Goal: Information Seeking & Learning: Find specific fact

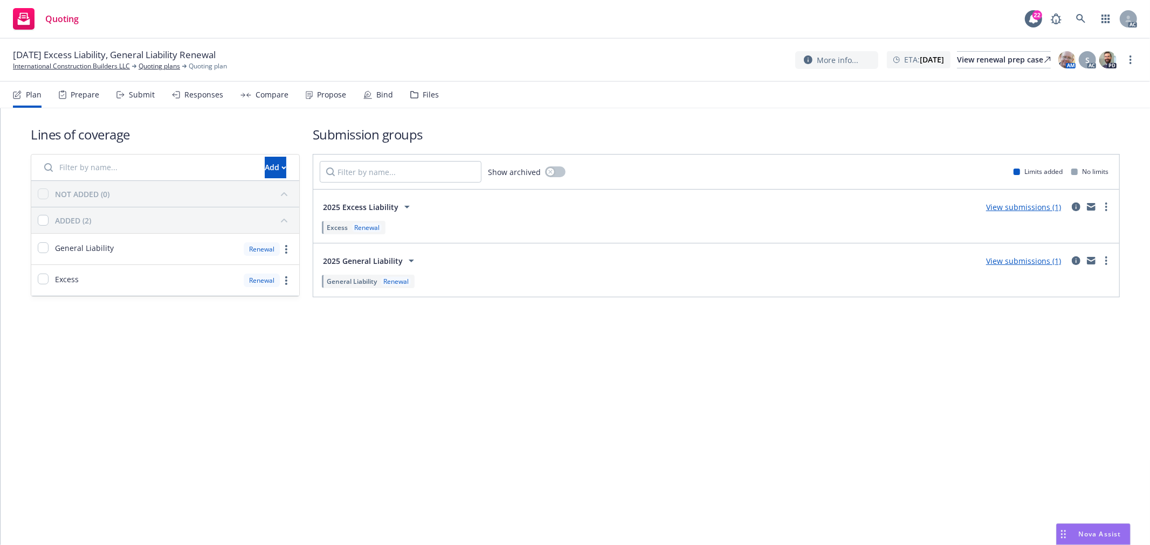
click at [138, 99] on div "Submit" at bounding box center [135, 95] width 38 height 26
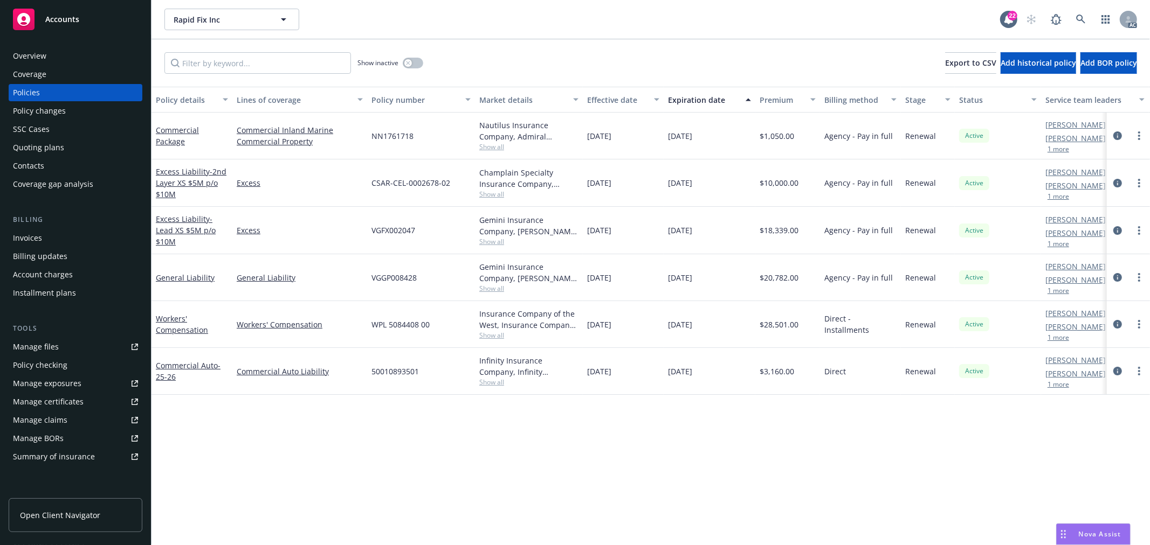
click at [1049, 148] on button "1 more" at bounding box center [1058, 149] width 22 height 6
click at [186, 331] on link "Workers' Compensation" at bounding box center [182, 325] width 52 height 22
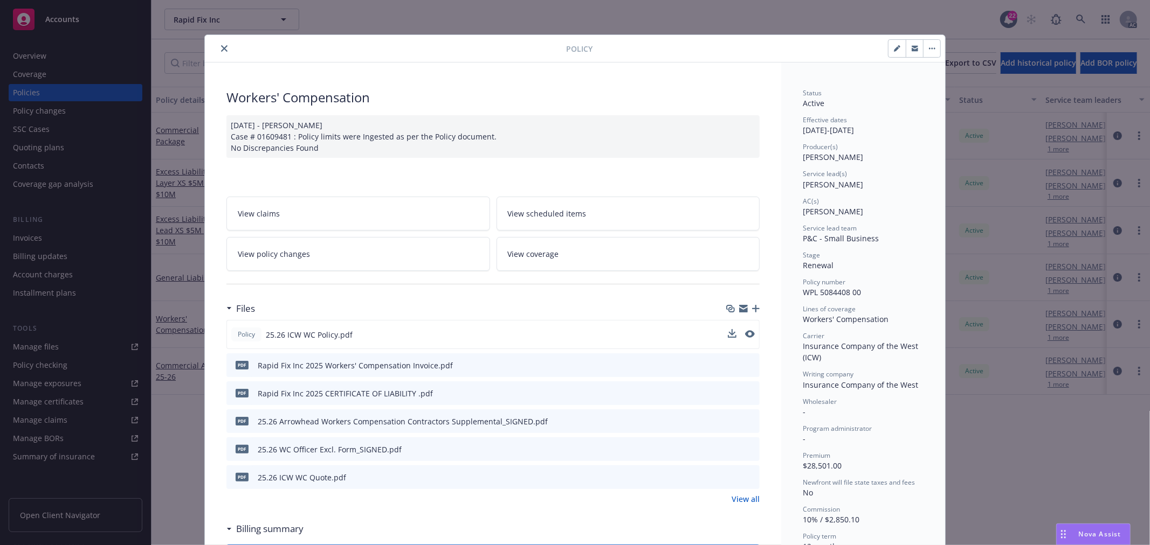
click at [728, 337] on button at bounding box center [732, 334] width 9 height 11
click at [727, 335] on icon "download file" at bounding box center [731, 334] width 9 height 9
click at [222, 46] on icon "close" at bounding box center [224, 48] width 6 height 6
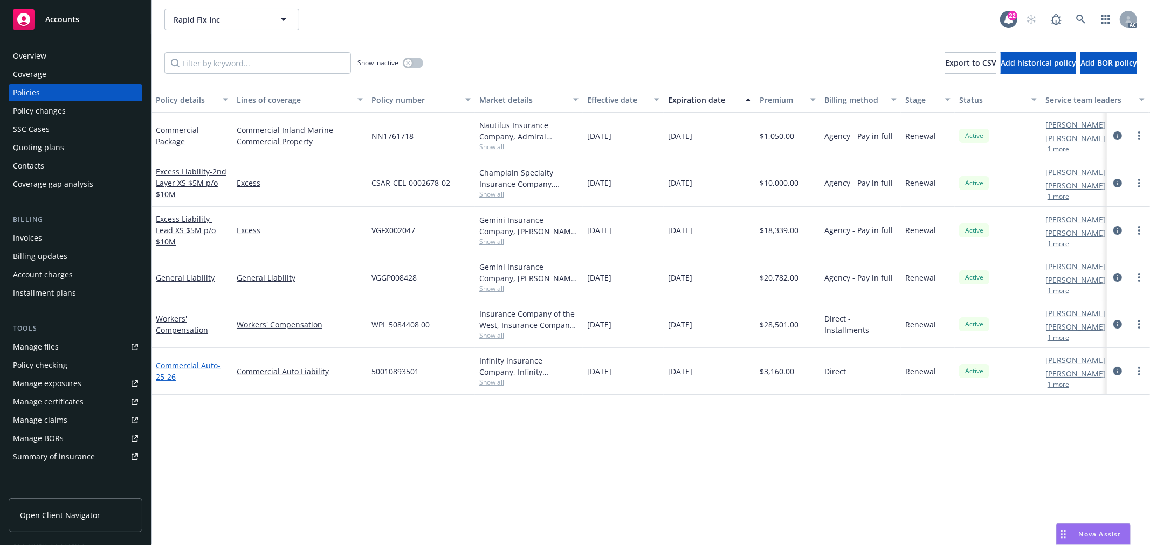
click at [189, 367] on link "Commercial Auto - 25-26" at bounding box center [188, 372] width 65 height 22
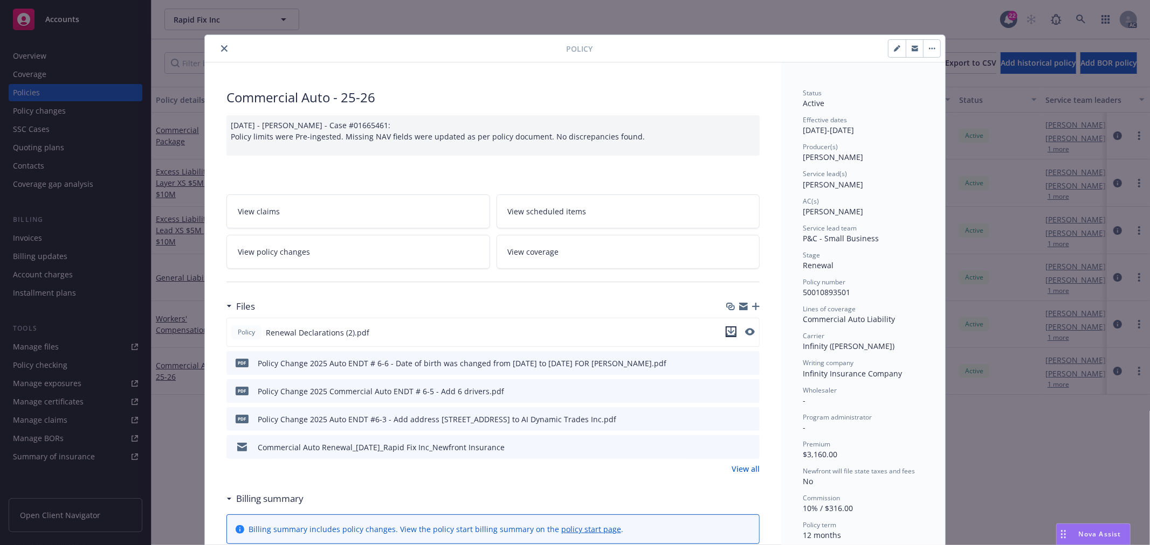
click at [730, 331] on icon "download file" at bounding box center [731, 332] width 9 height 9
click at [221, 47] on icon "close" at bounding box center [224, 48] width 6 height 6
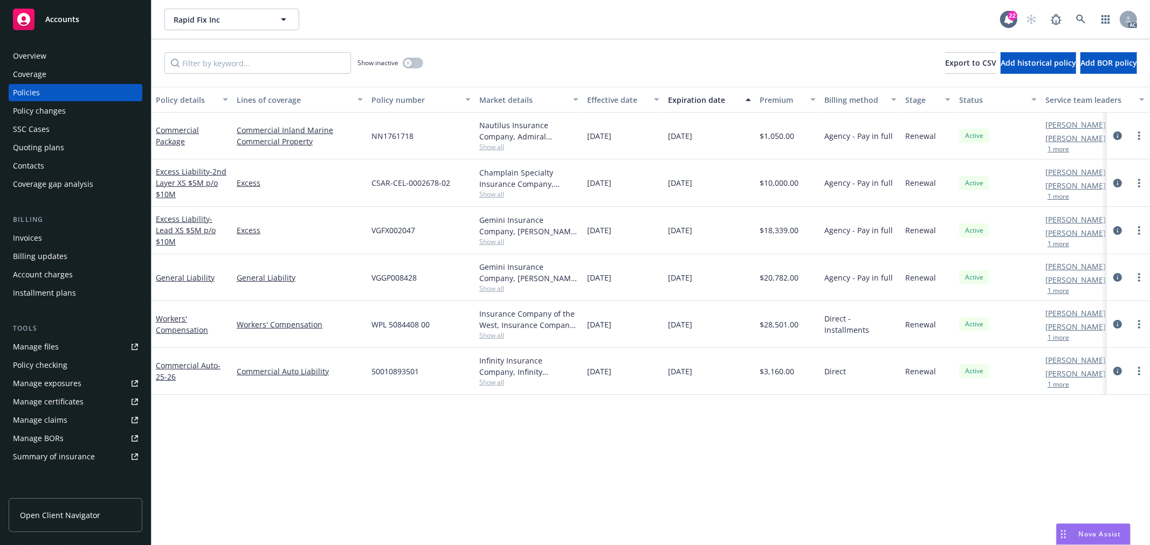
click at [402, 320] on span "WPL 5084408 00" at bounding box center [400, 324] width 58 height 11
copy span "5084408"
click at [413, 60] on button "button" at bounding box center [413, 63] width 20 height 11
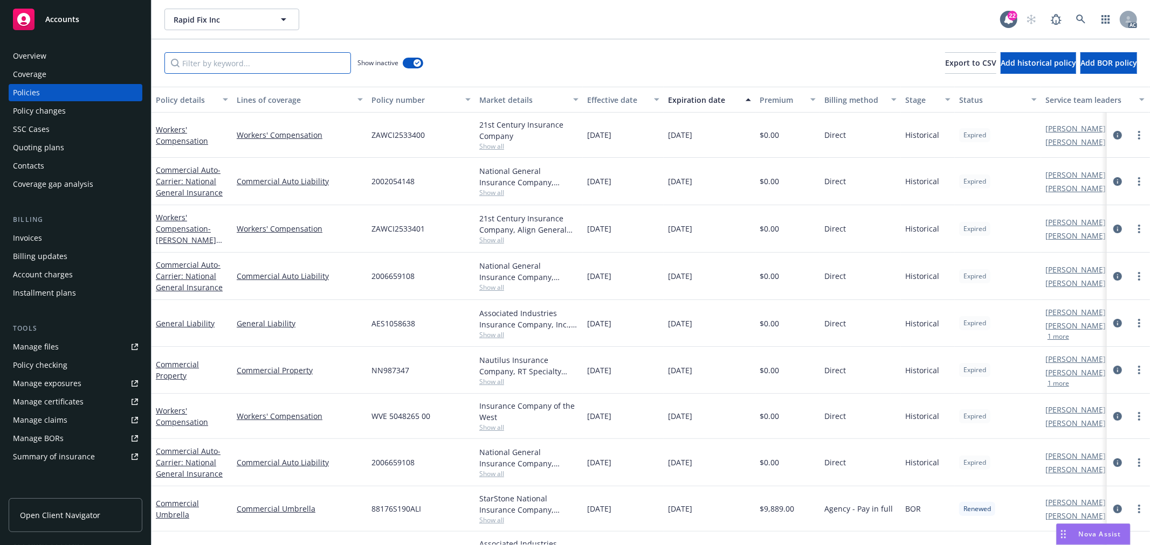
click at [243, 66] on input "Filter by keyword..." at bounding box center [257, 63] width 186 height 22
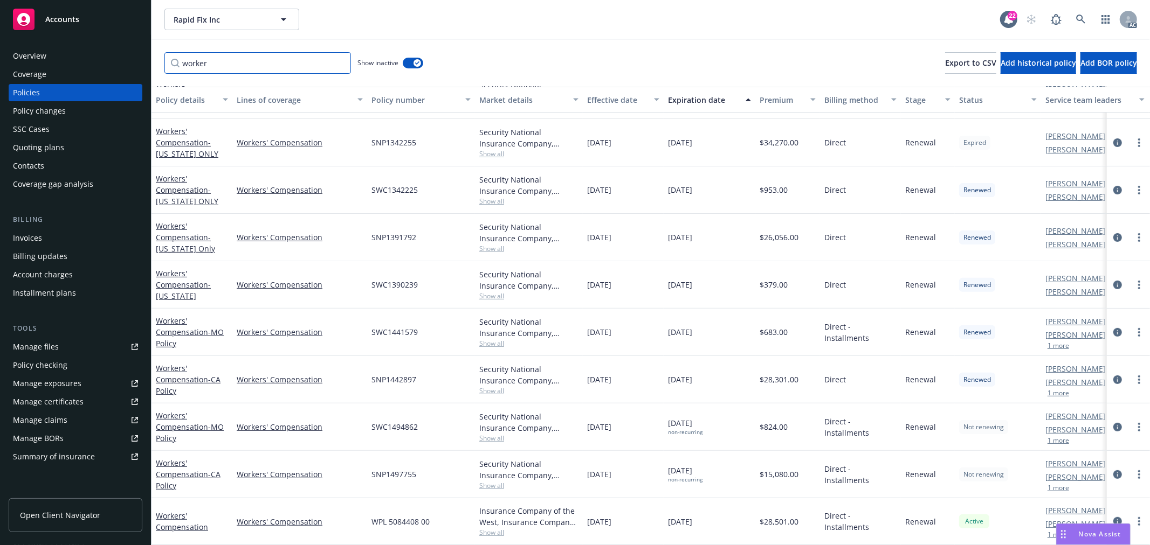
scroll to position [266, 0]
click at [1067, 534] on div "Drag to move" at bounding box center [1062, 534] width 13 height 20
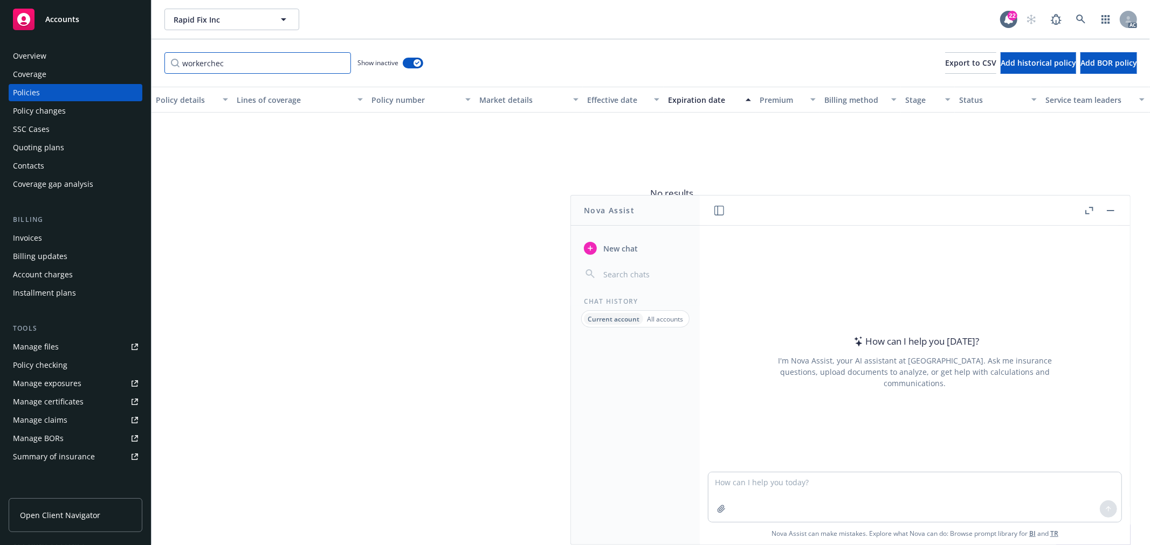
type input "workerchec"
click at [992, 494] on textarea at bounding box center [914, 498] width 413 height 50
paste textarea "we have sent the submission and asked the UW for the contracts. Additionally, w…"
type textarea "check grammar: we have sent the submission and asked the UW for the contracts. …"
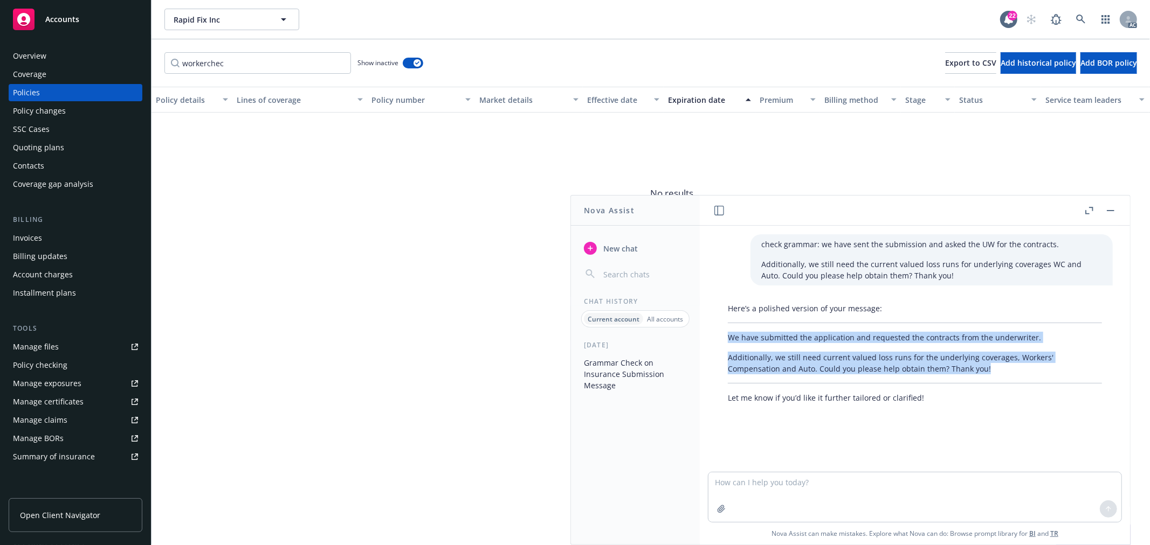
drag, startPoint x: 728, startPoint y: 333, endPoint x: 1006, endPoint y: 368, distance: 279.8
click at [1006, 368] on div "Here’s a polished version of your message: We have submitted the application an…" at bounding box center [915, 353] width 396 height 109
copy div "We have submitted the application and requested the contracts from the underwri…"
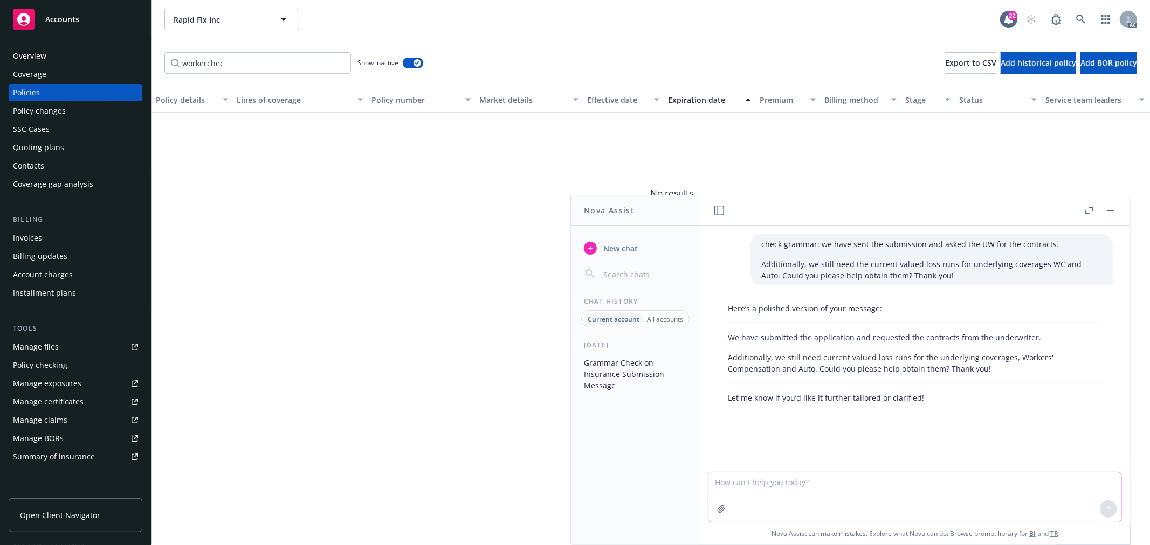
click at [853, 481] on textarea at bounding box center [914, 498] width 413 height 50
paste textarea "could you please help review the above draft submission as Nicholas is out of o…"
type textarea "check grammar: could you please help review the above draft submission as Nicho…"
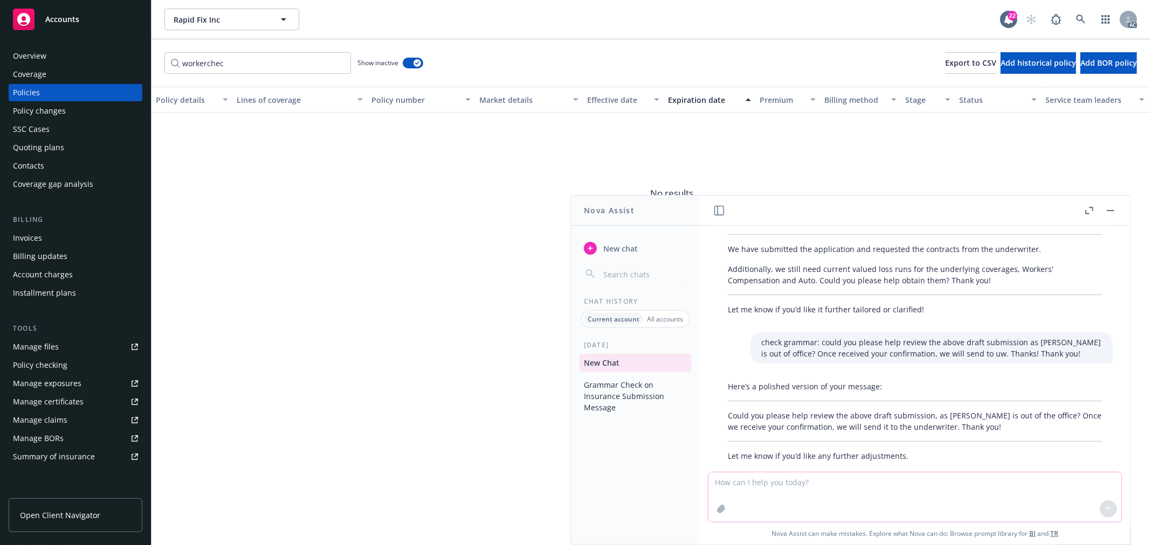
scroll to position [108, 0]
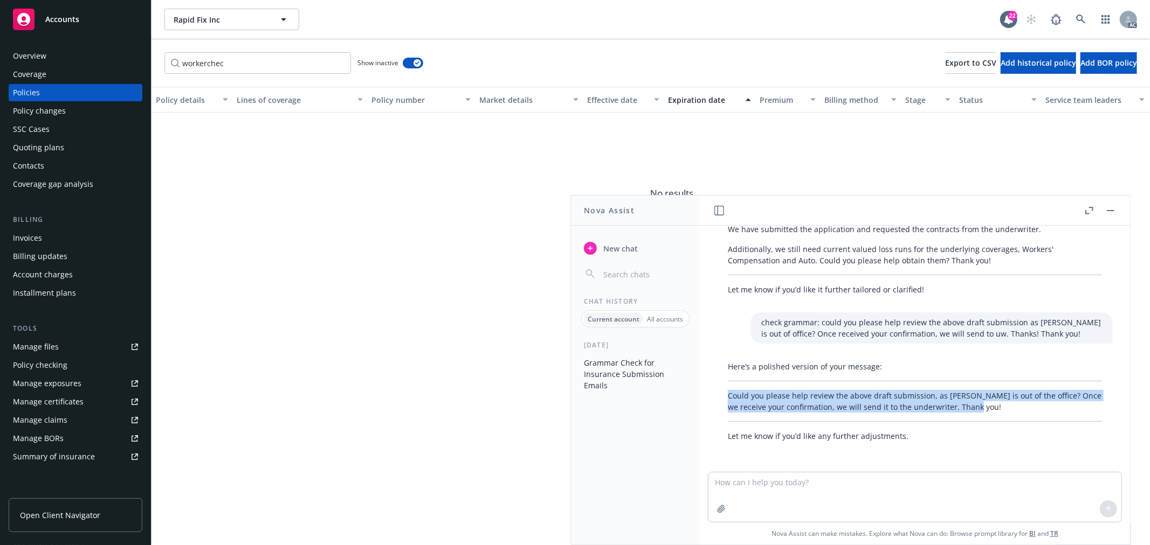
drag, startPoint x: 987, startPoint y: 407, endPoint x: 739, endPoint y: 405, distance: 247.9
click at [728, 397] on p "Could you please help review the above draft submission, as Nicholas is out of …" at bounding box center [915, 401] width 374 height 23
copy p "Could you please help review the above draft submission, as Nicholas is out of …"
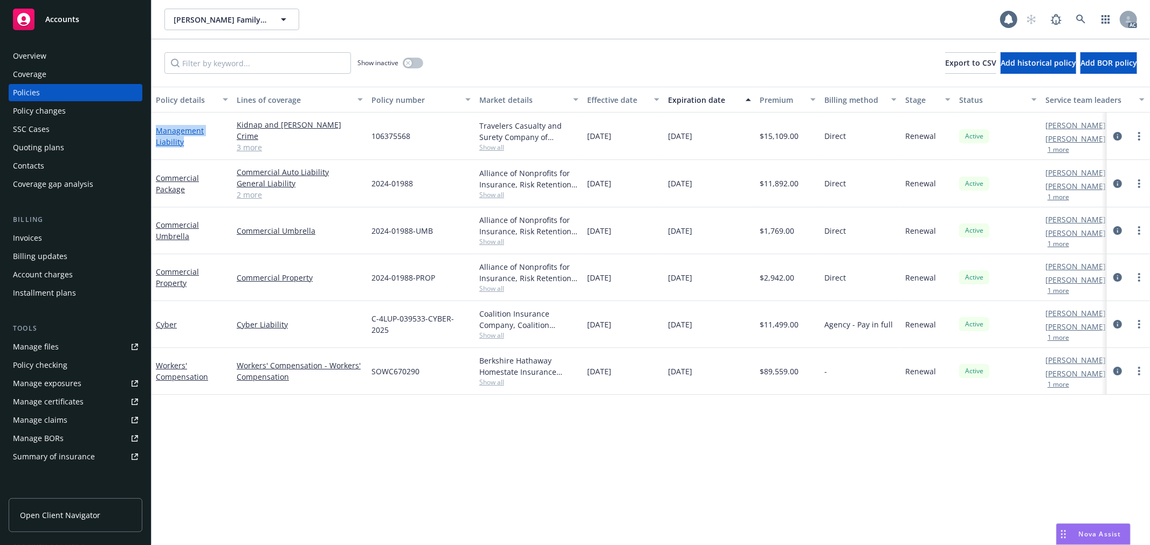
click at [156, 131] on div "Management Liability" at bounding box center [192, 136] width 72 height 23
